Goal: Task Accomplishment & Management: Manage account settings

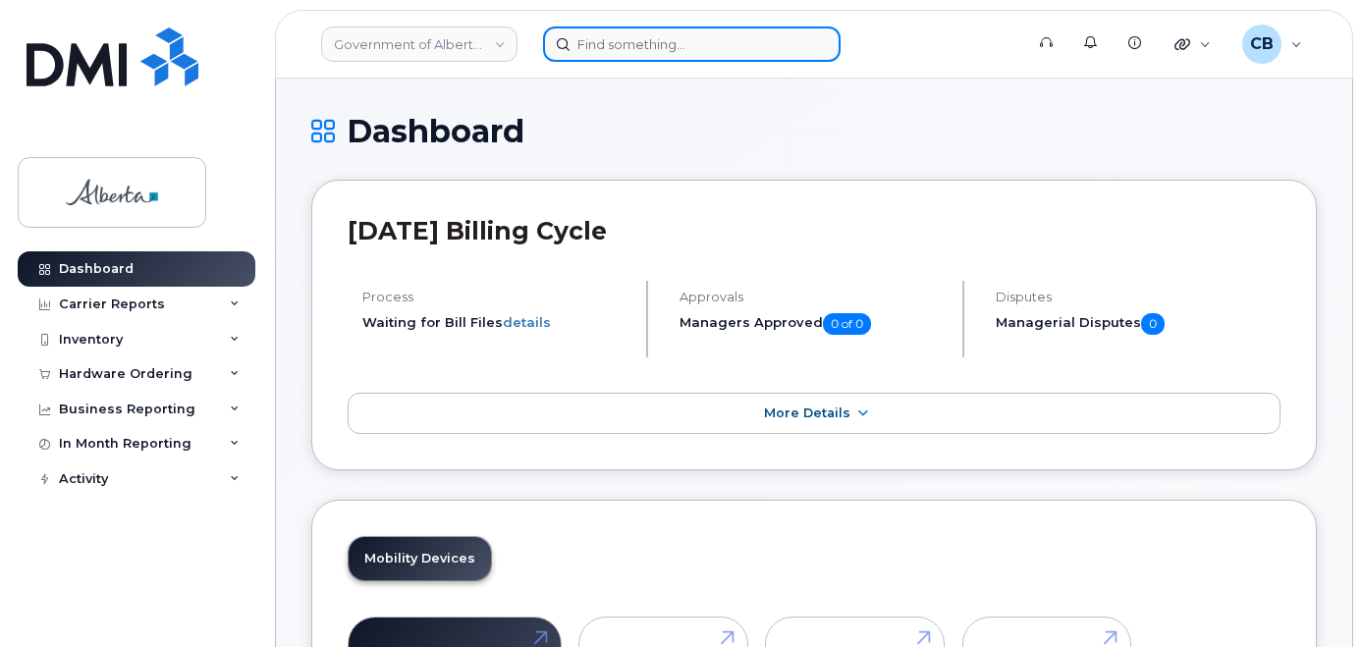
click at [593, 51] on input at bounding box center [691, 44] width 297 height 35
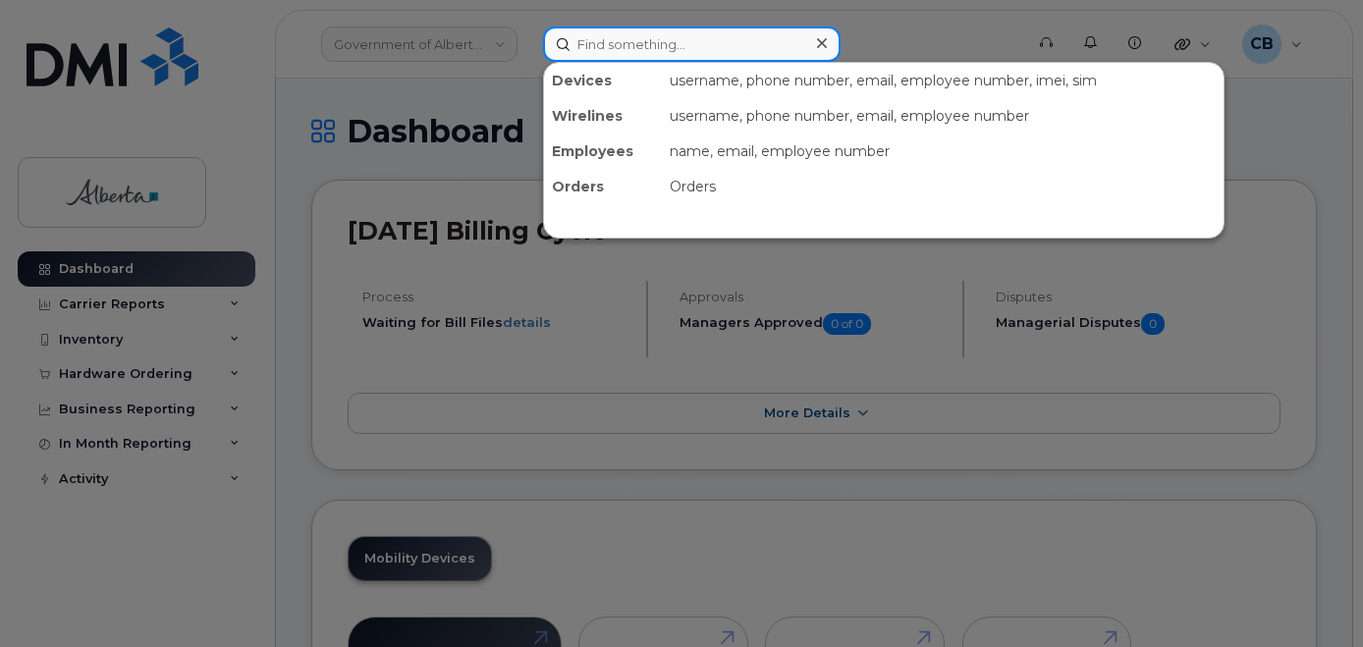
paste input "7807205720"
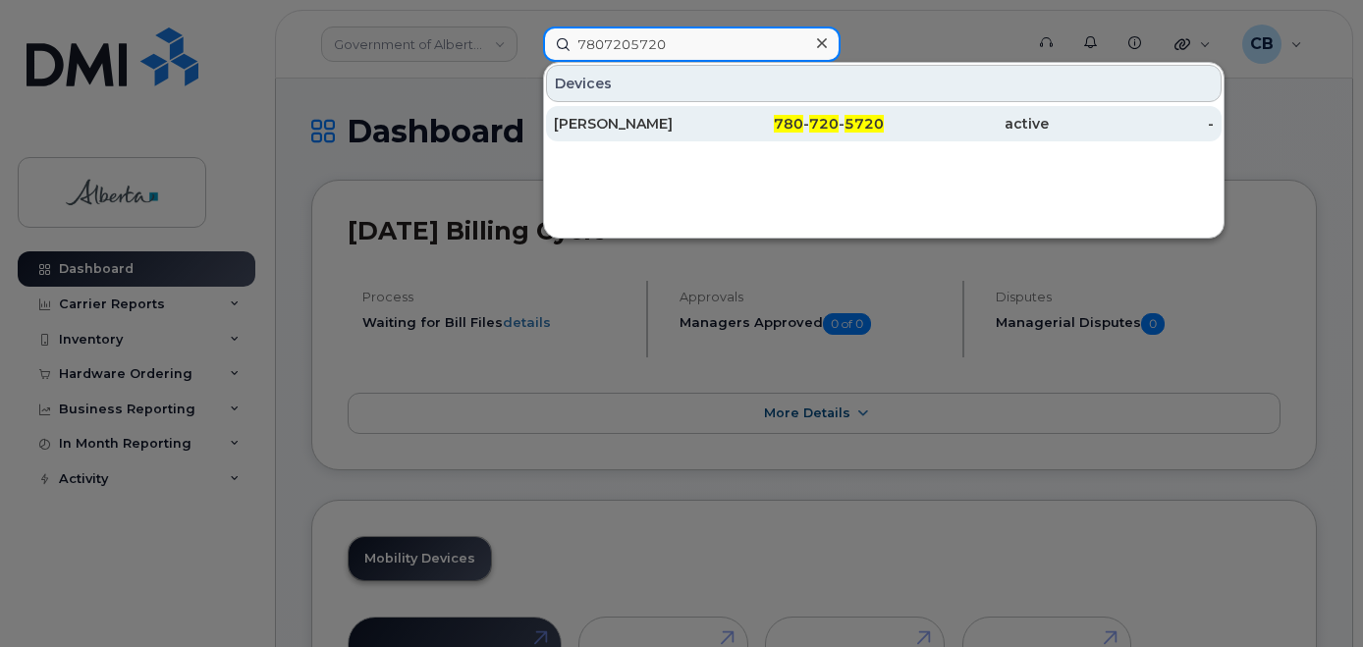
type input "7807205720"
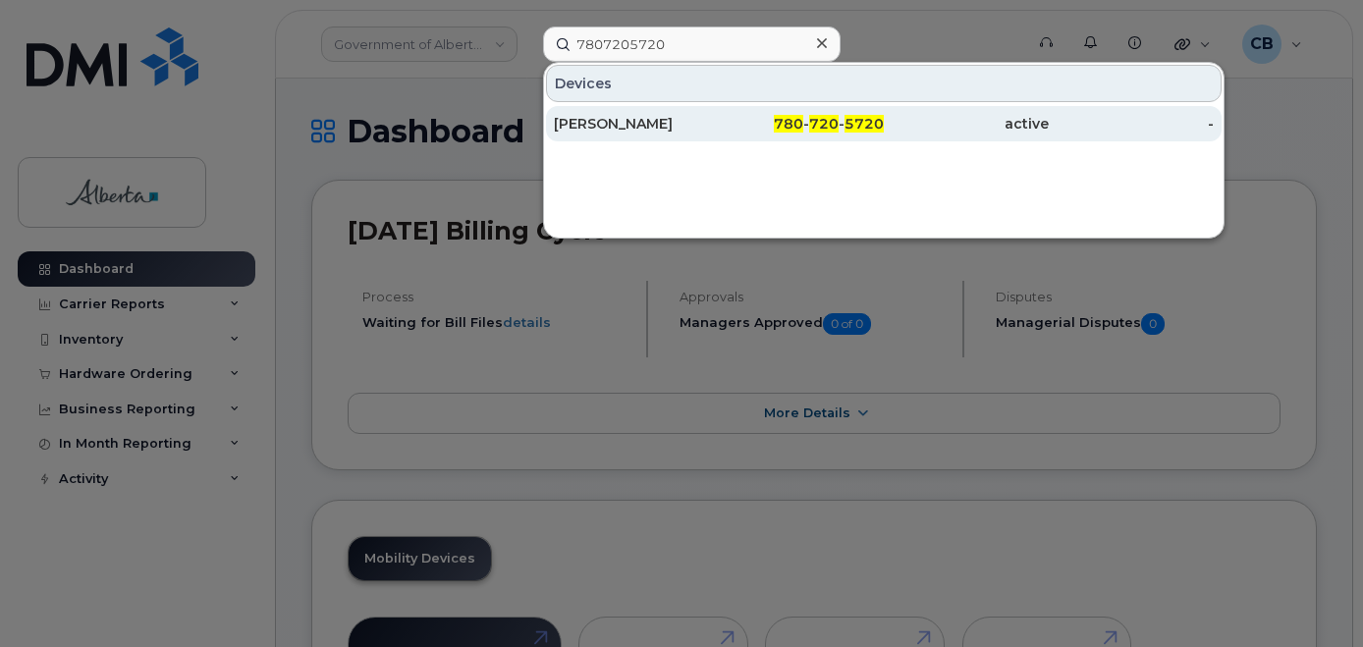
click at [598, 117] on div "[PERSON_NAME]" at bounding box center [636, 124] width 165 height 20
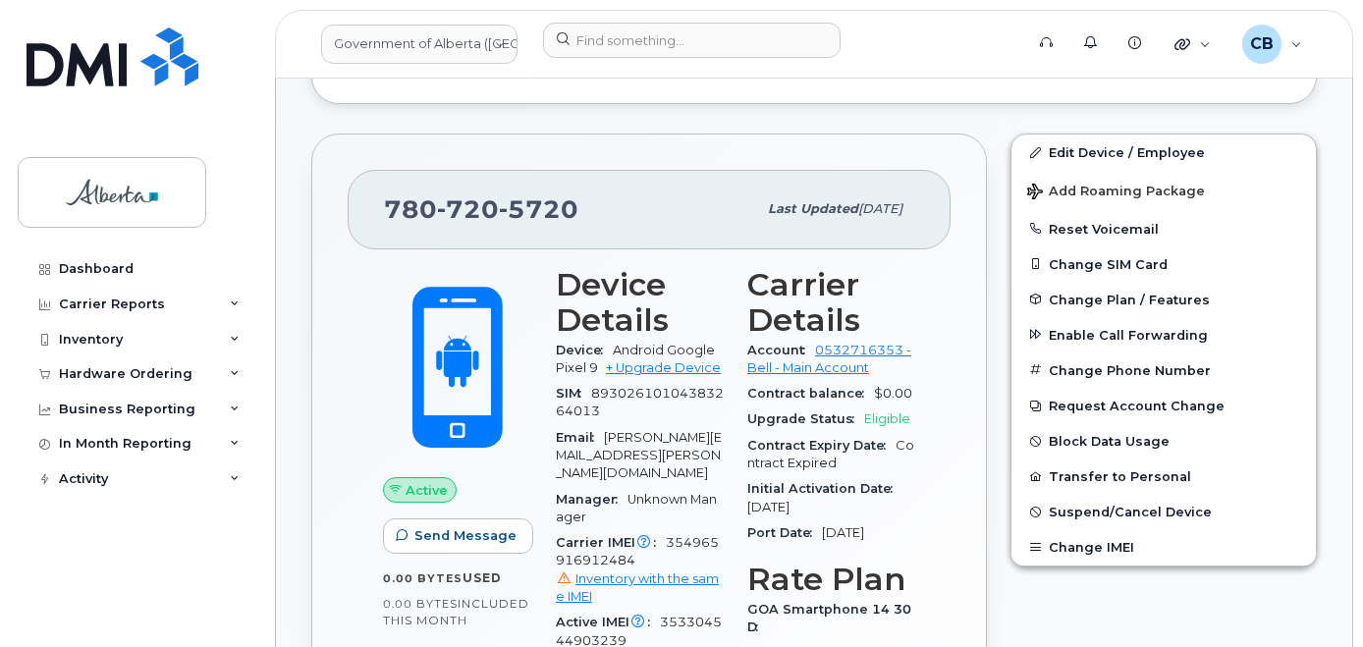
scroll to position [576, 0]
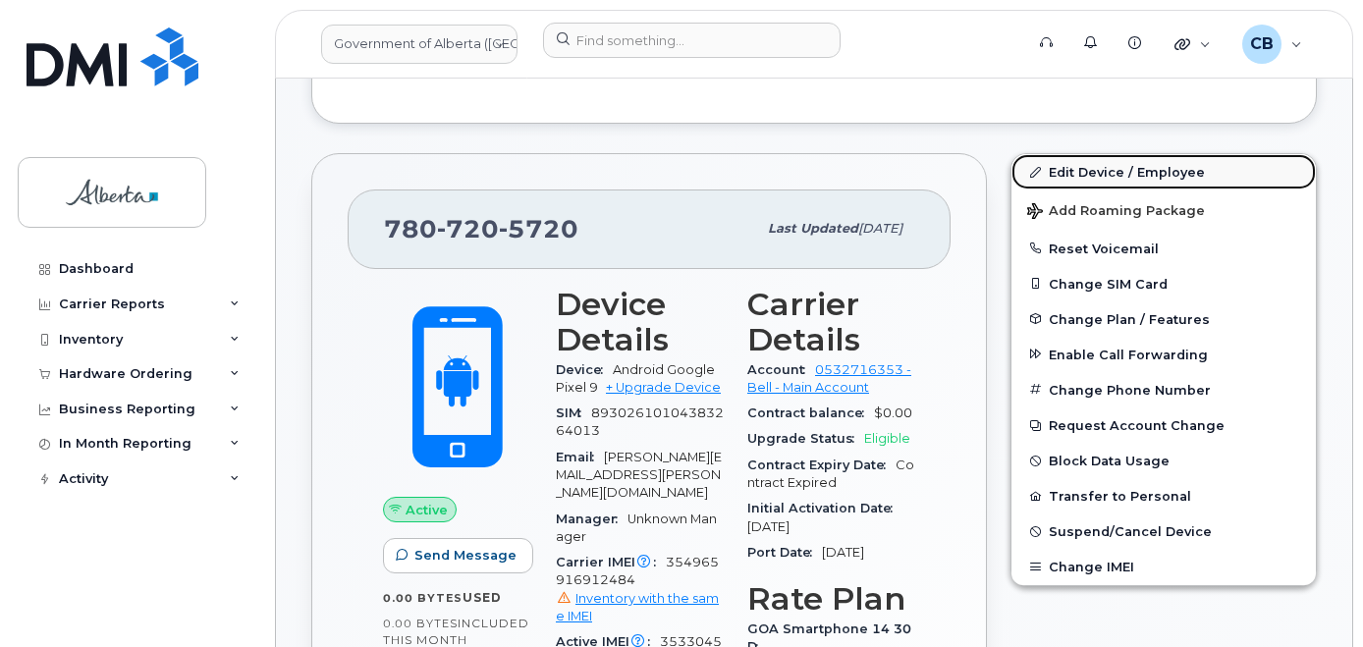
click at [1085, 173] on link "Edit Device / Employee" at bounding box center [1163, 171] width 304 height 35
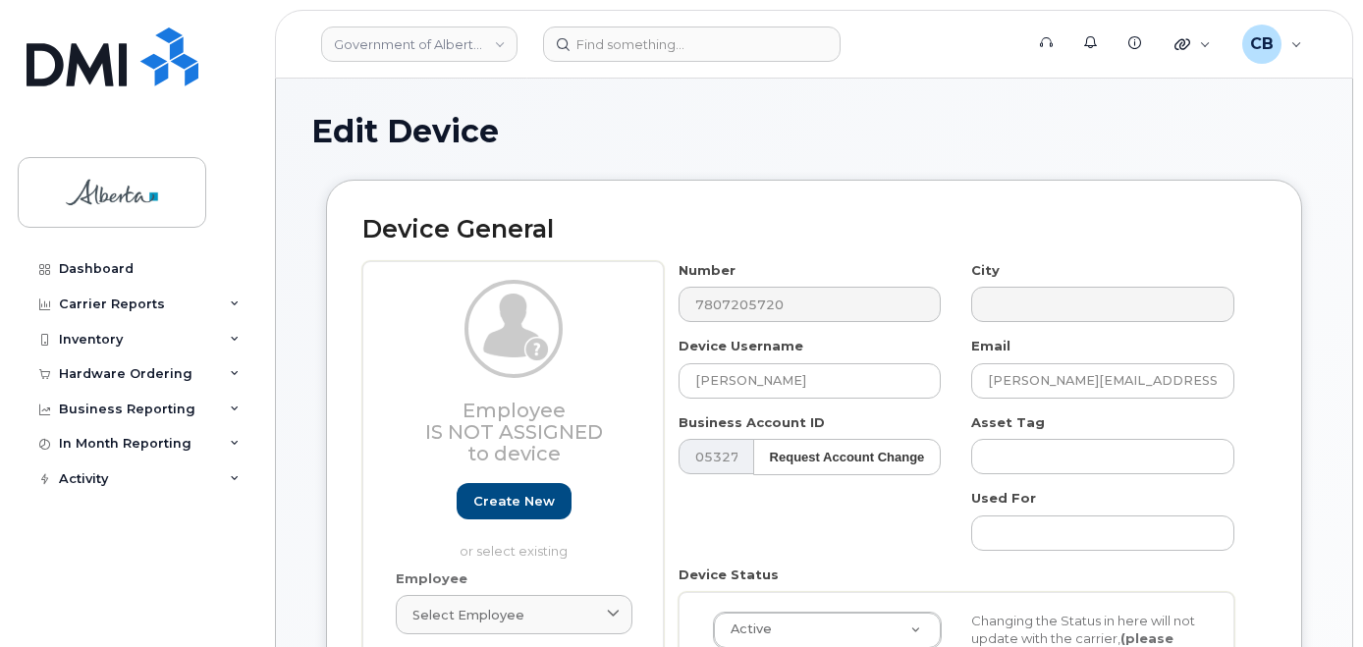
select select "4749739"
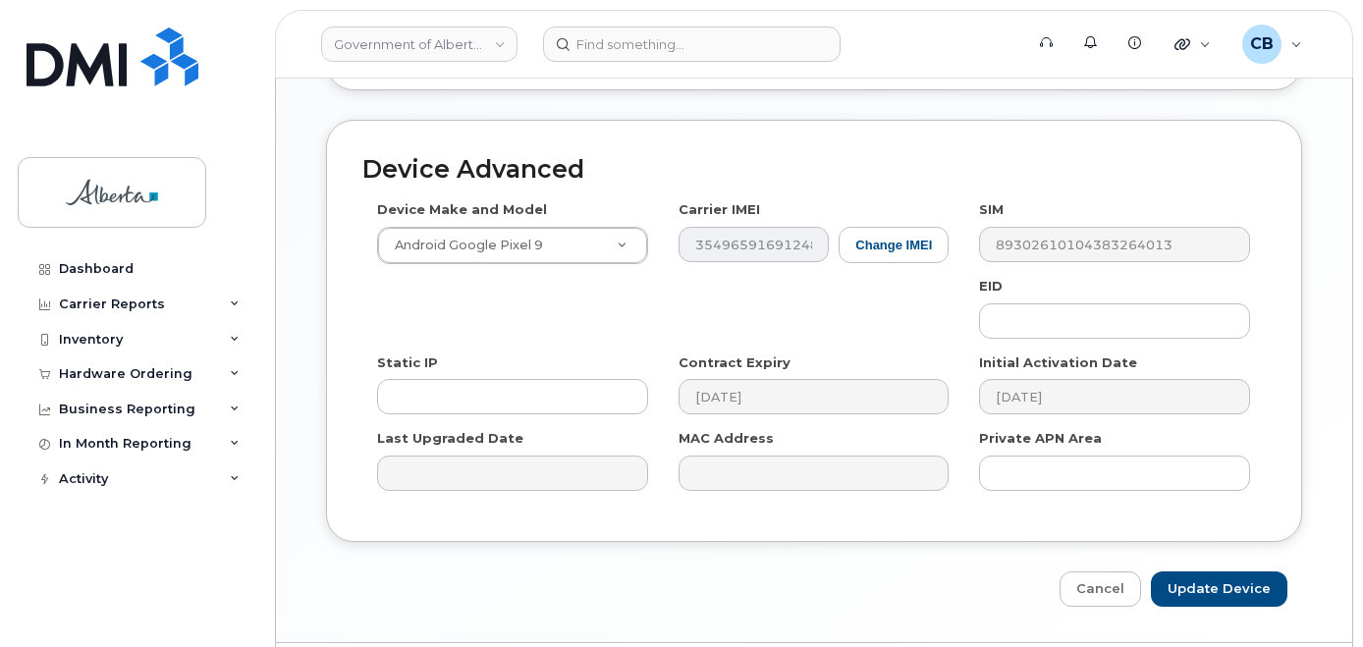
scroll to position [1110, 0]
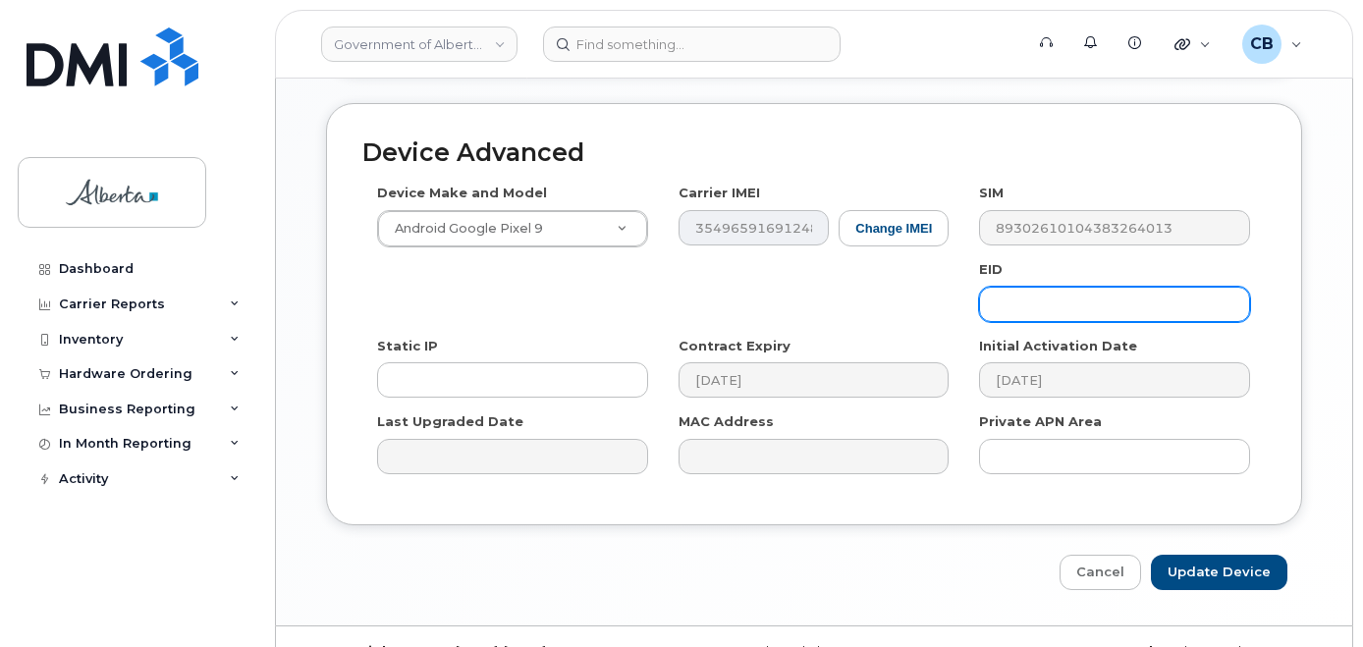
click at [1018, 290] on input "text" at bounding box center [1114, 304] width 271 height 35
paste input "89033023553429009100042335557043"
type input "89033023553429009100042335557043"
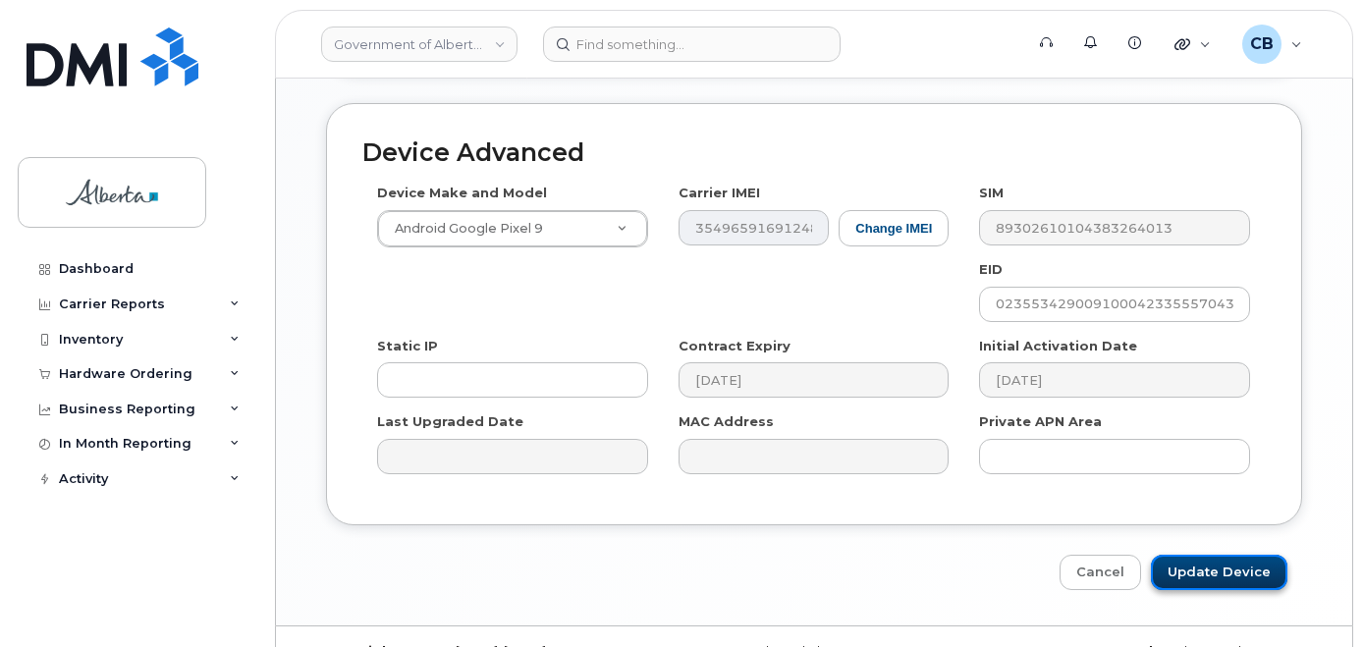
click at [1207, 557] on input "Update Device" at bounding box center [1218, 573] width 136 height 36
type input "Saving..."
